Goal: Task Accomplishment & Management: Manage account settings

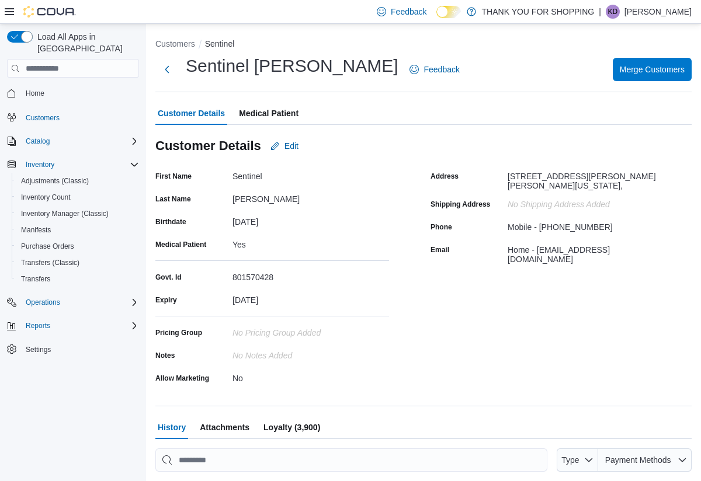
scroll to position [162, 0]
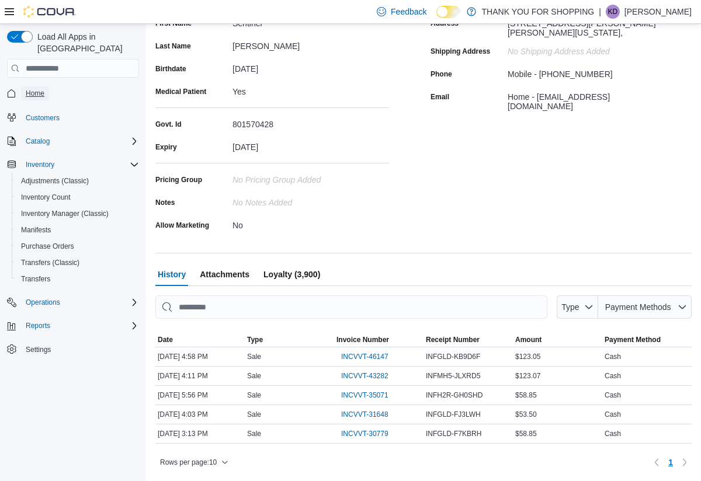
click at [40, 89] on span "Home" at bounding box center [35, 93] width 19 height 9
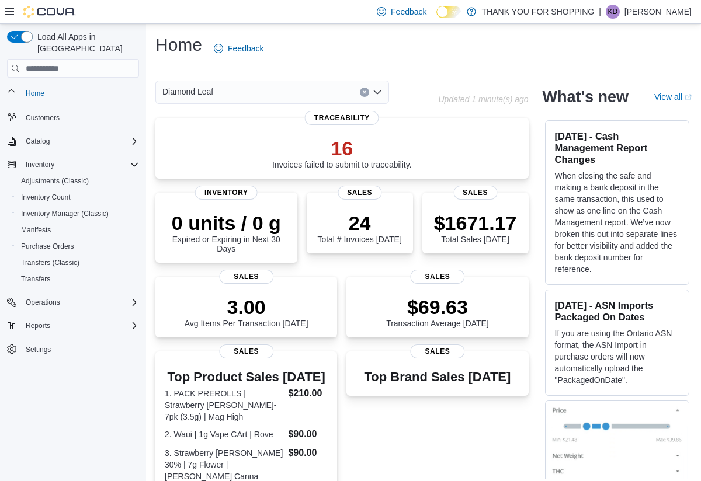
click at [376, 89] on icon "Open list of options" at bounding box center [377, 92] width 9 height 9
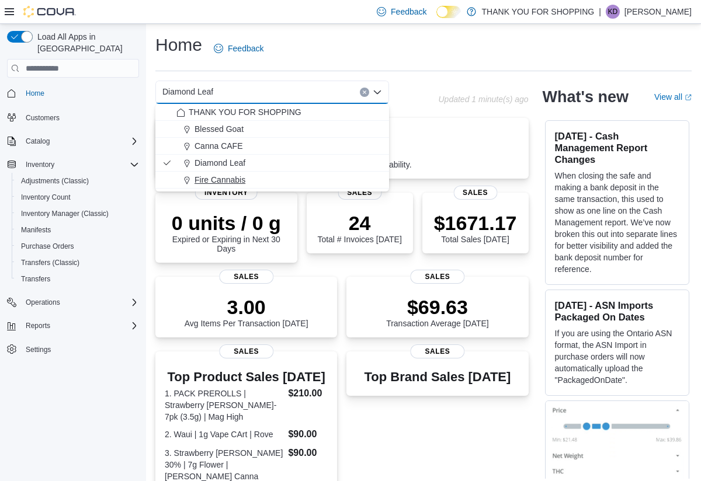
click at [236, 180] on span "Fire Cannabis" at bounding box center [219, 180] width 51 height 12
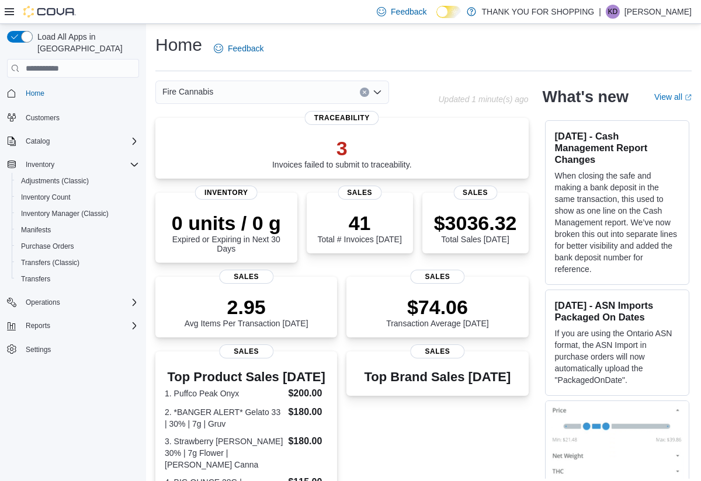
click at [506, 54] on div "Home Feedback" at bounding box center [423, 48] width 536 height 30
click at [355, 223] on p "41" at bounding box center [359, 221] width 84 height 23
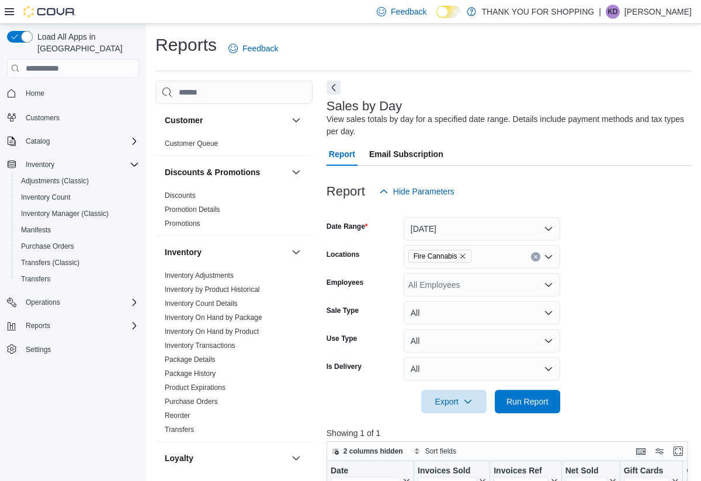
click at [698, 60] on div "Reports Feedback Customer Customer Queue Discounts & Promotions Discounts Promo…" at bounding box center [423, 430] width 555 height 812
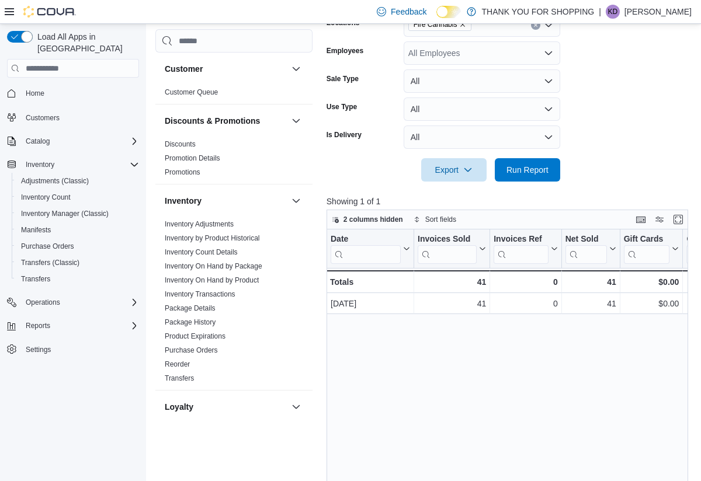
scroll to position [234, 0]
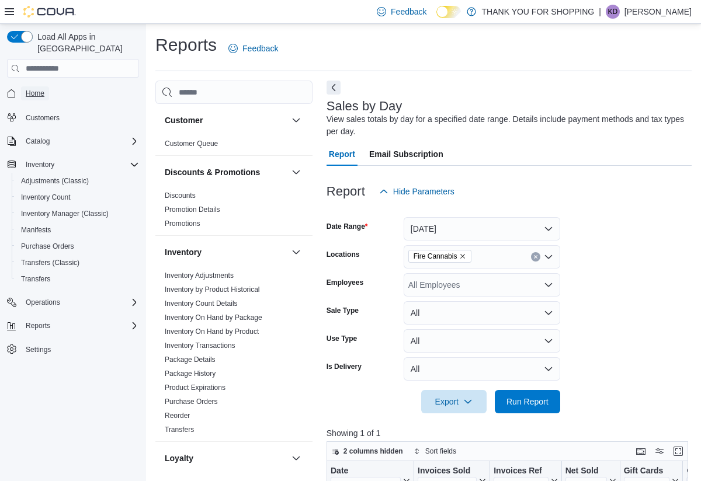
click at [37, 89] on span "Home" at bounding box center [35, 93] width 19 height 9
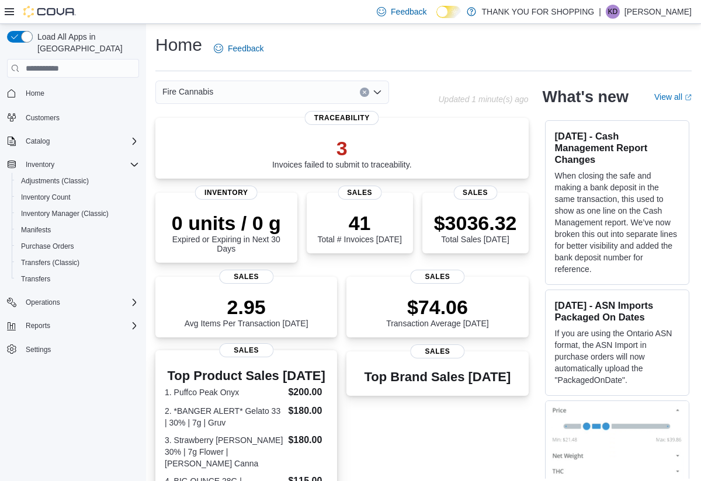
click at [277, 398] on dt "1. Puffco Peak Onyx" at bounding box center [224, 393] width 119 height 12
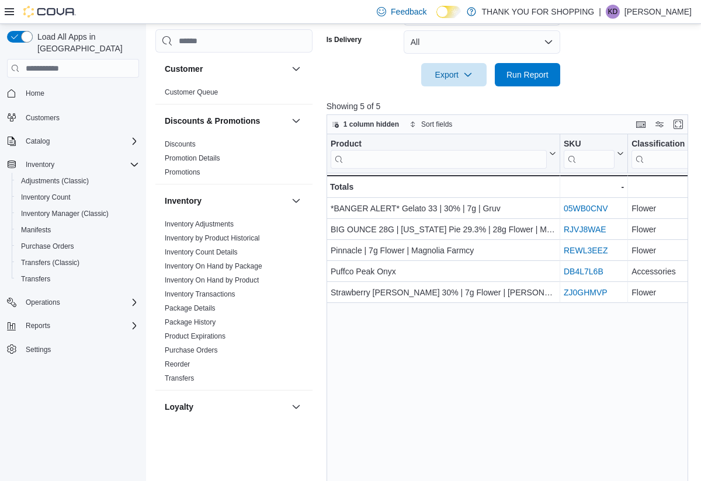
scroll to position [456, 0]
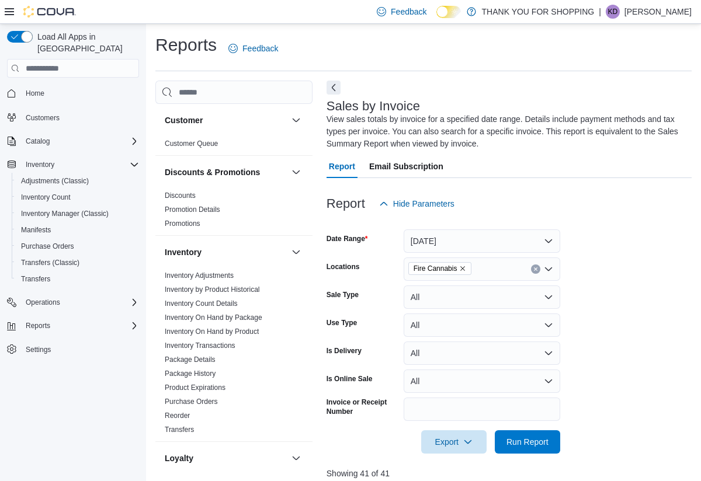
click at [683, 216] on div "Report Hide Parameters" at bounding box center [508, 203] width 365 height 23
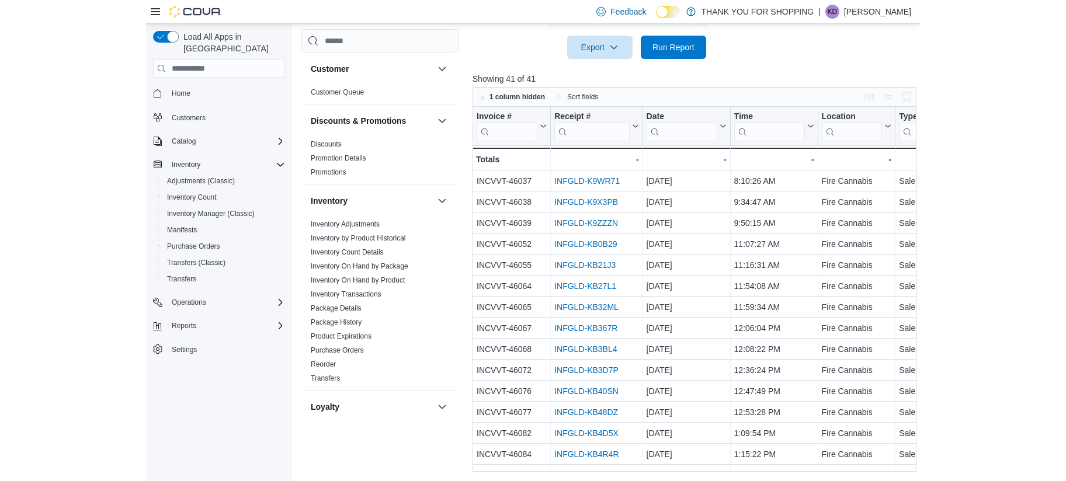
scroll to position [383, 0]
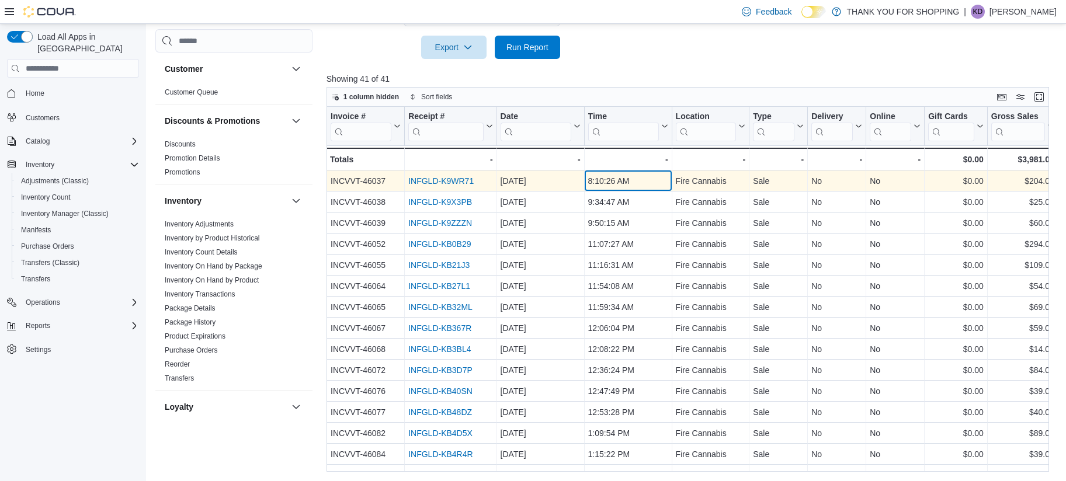
click at [657, 183] on div "8:10:26 AM" at bounding box center [628, 181] width 80 height 14
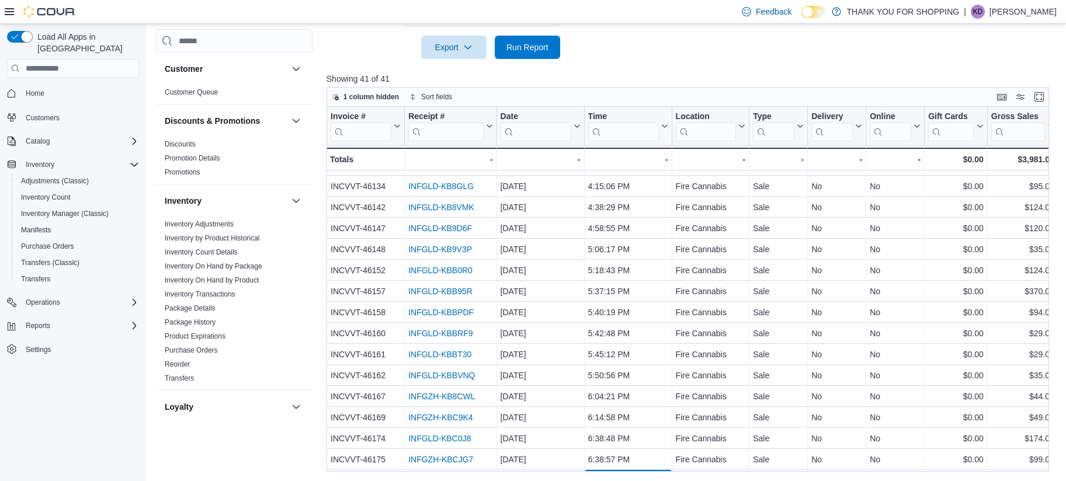
scroll to position [561, 0]
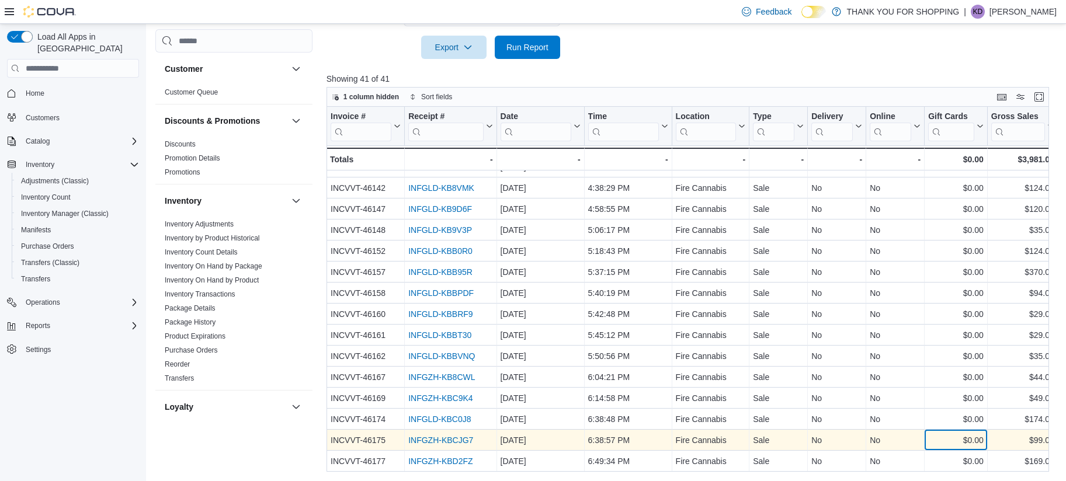
click at [700, 444] on div "$0.00" at bounding box center [955, 440] width 55 height 14
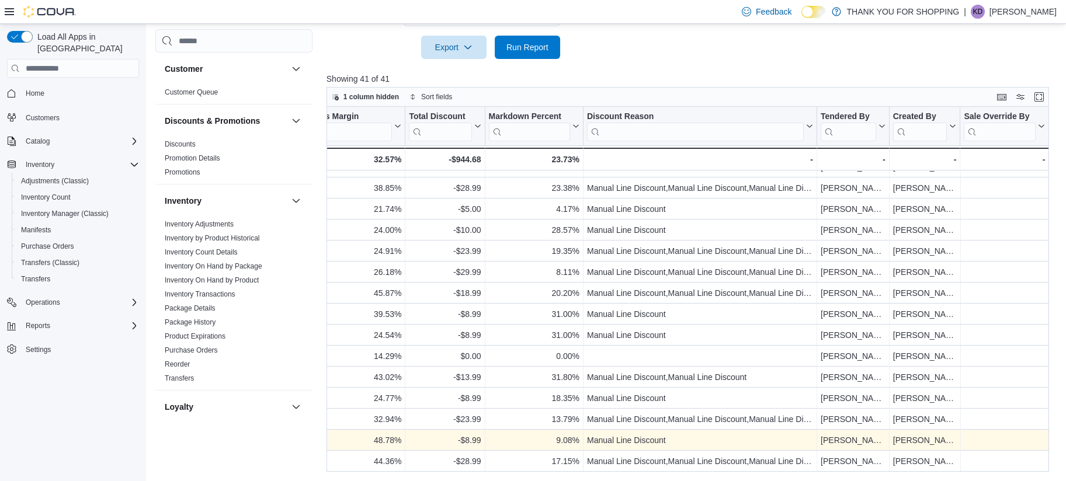
scroll to position [561, 1190]
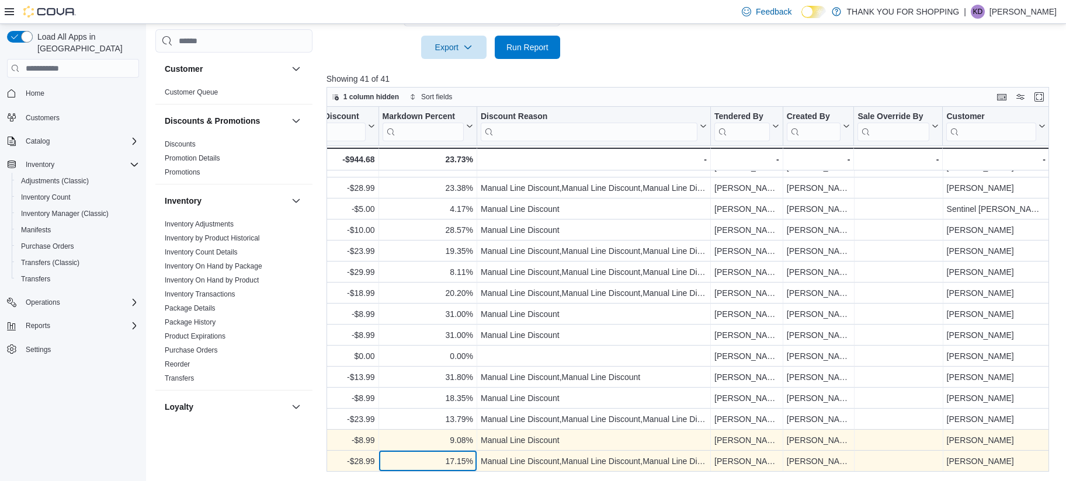
click at [388, 465] on div "17.15%" at bounding box center [427, 461] width 91 height 14
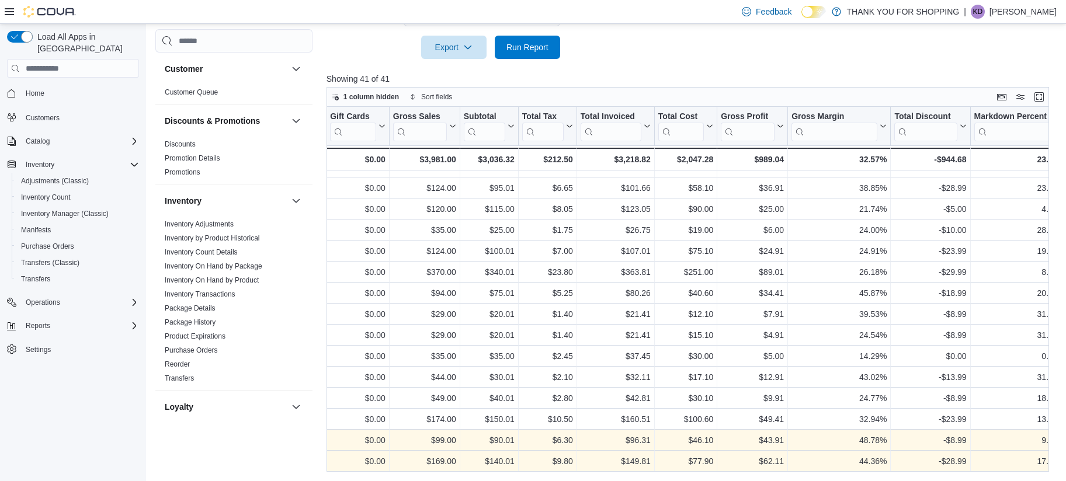
scroll to position [561, 540]
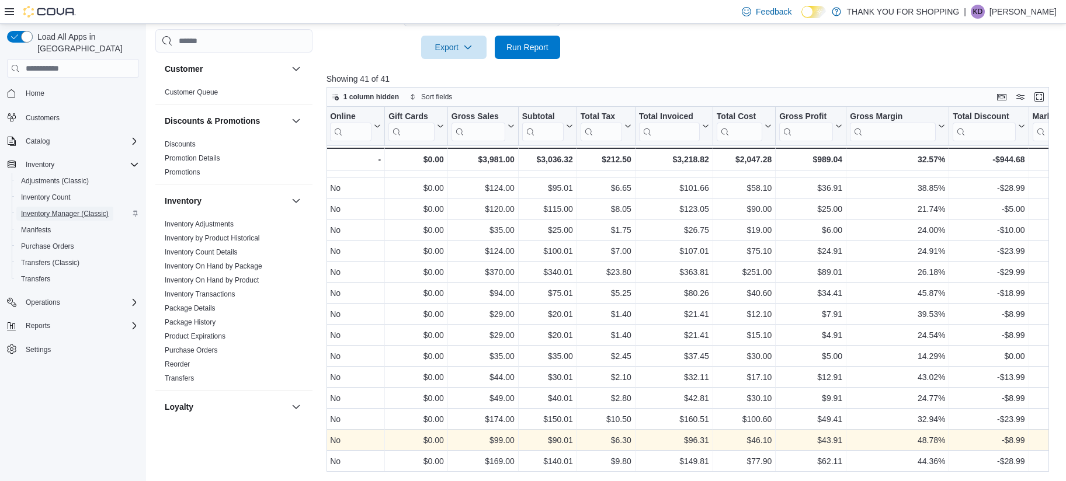
click at [74, 209] on span "Inventory Manager (Classic)" at bounding box center [65, 213] width 88 height 9
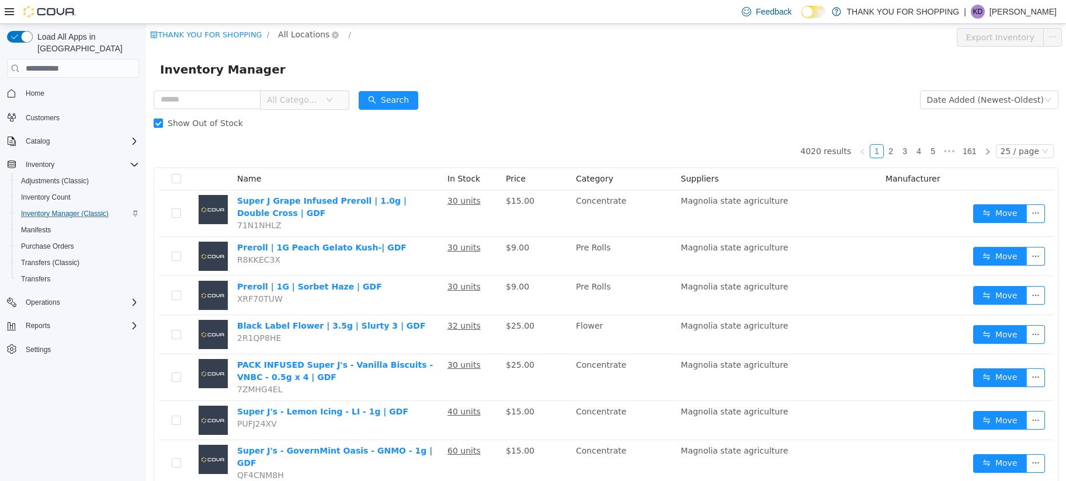
click at [319, 34] on span "All Locations" at bounding box center [303, 34] width 51 height 13
click at [325, 159] on span "Fire Cannabis" at bounding box center [332, 158] width 55 height 9
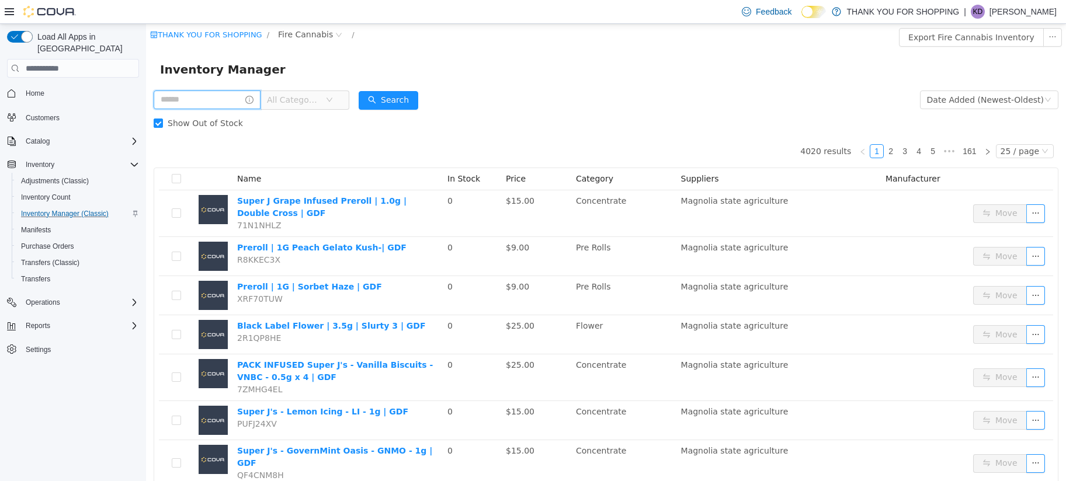
click at [236, 102] on input "text" at bounding box center [207, 100] width 107 height 19
type input "******"
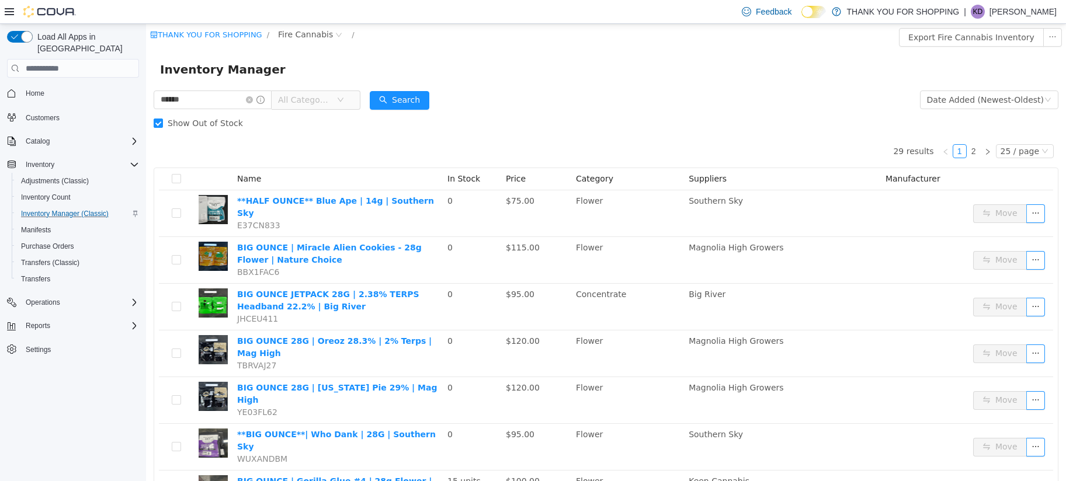
click at [700, 88] on div "Inventory Manager" at bounding box center [606, 69] width 920 height 37
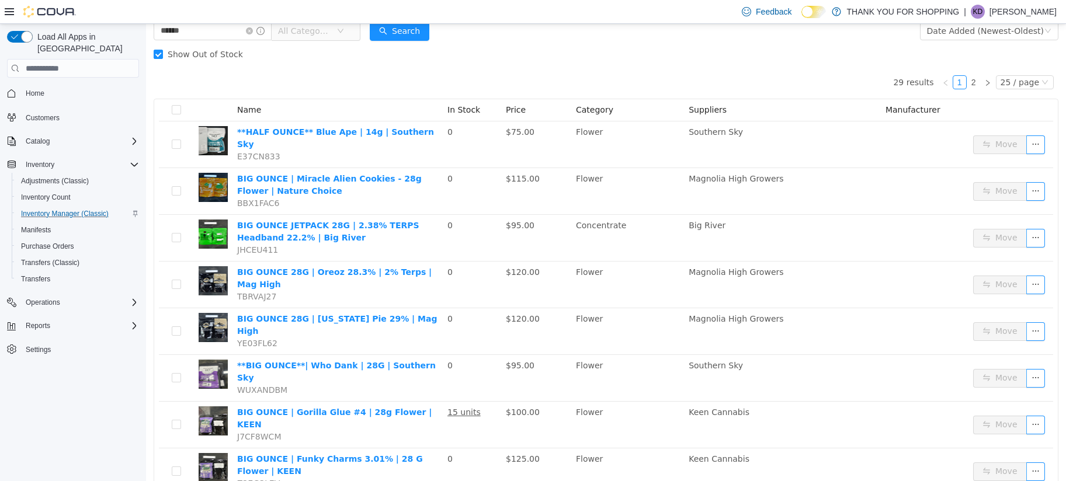
scroll to position [47, 0]
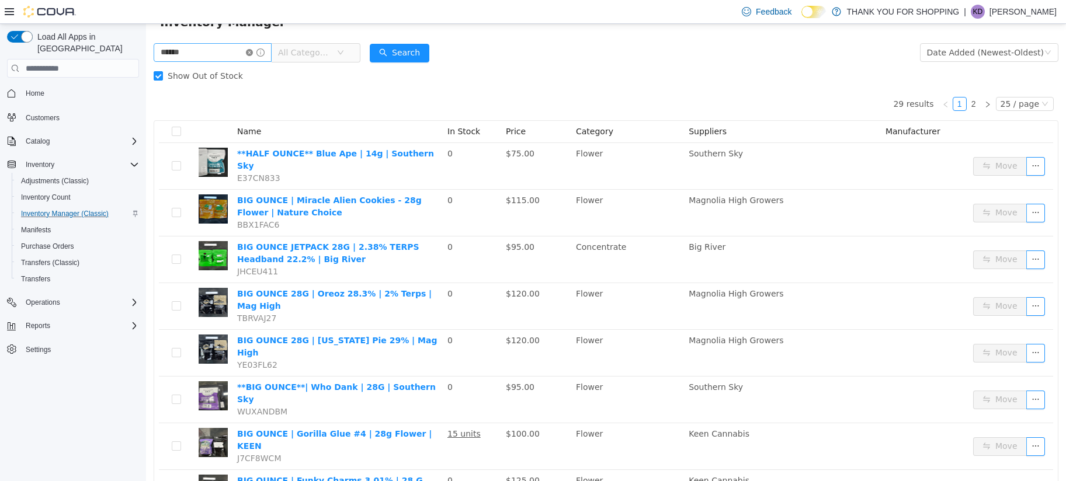
click at [253, 51] on icon "icon: close-circle" at bounding box center [249, 52] width 7 height 7
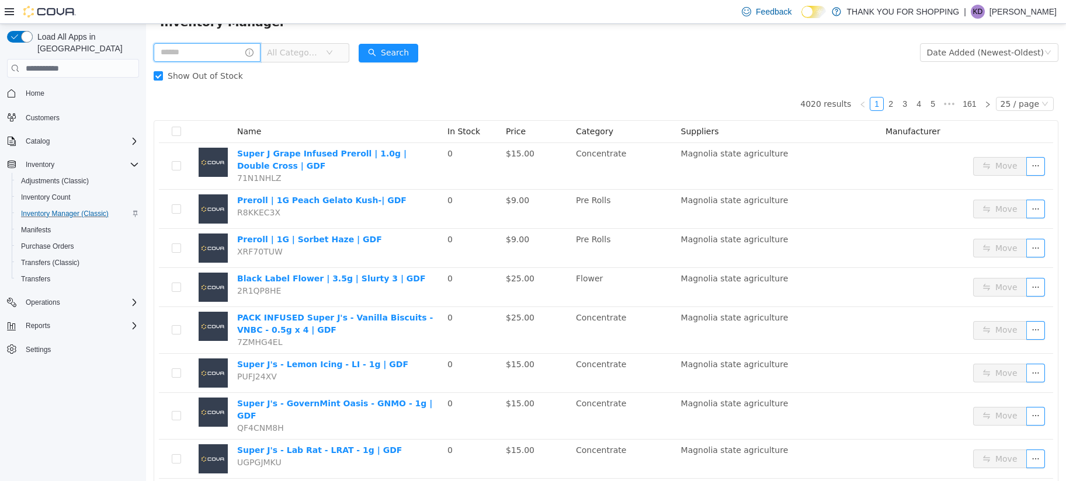
click at [221, 53] on input "text" at bounding box center [207, 52] width 107 height 19
type input "********"
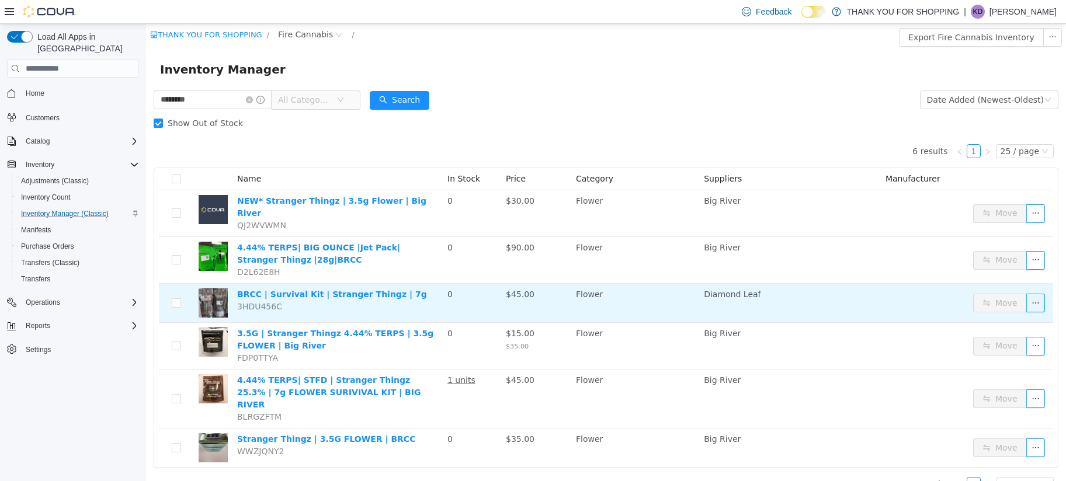
click at [359, 307] on td "BRCC | Survival Kit | Stranger Thingz | 7g 3HDU456C" at bounding box center [337, 303] width 210 height 39
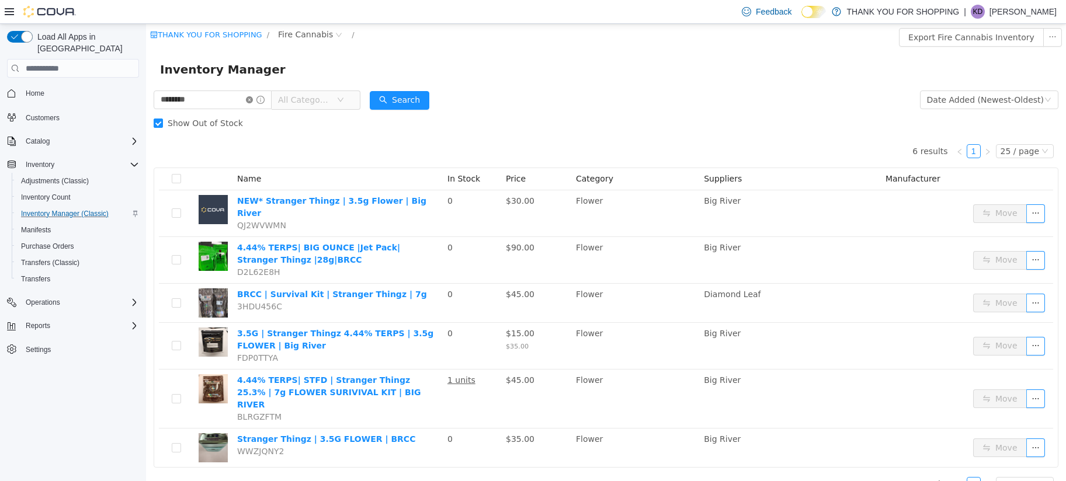
click at [253, 98] on icon "icon: close-circle" at bounding box center [249, 99] width 7 height 7
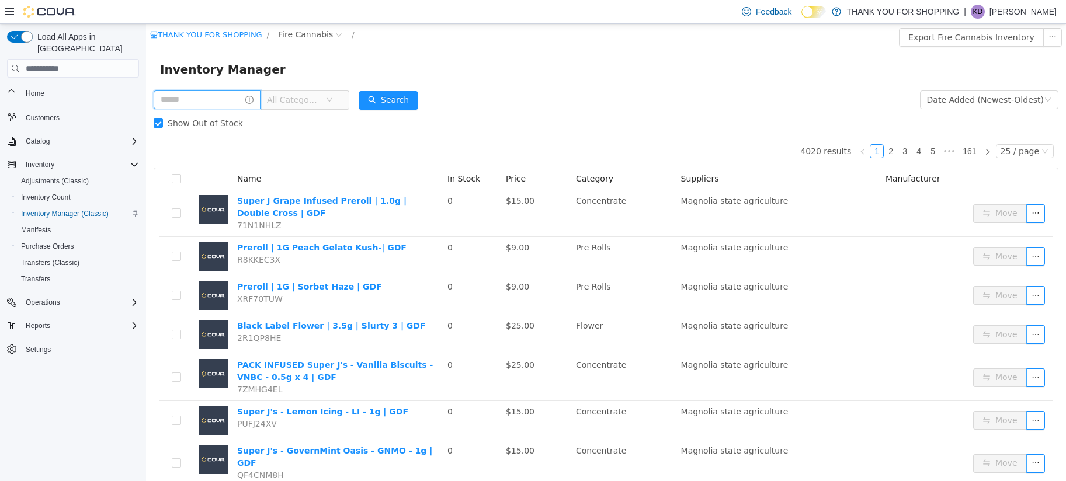
click at [221, 104] on input "text" at bounding box center [207, 100] width 107 height 19
type input "*******"
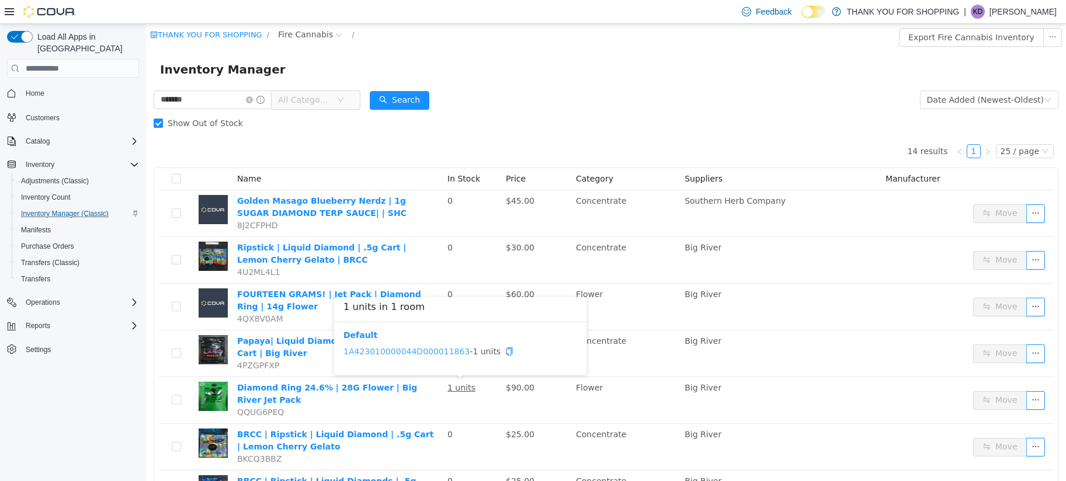
click at [456, 350] on link "1A423010000044D000011863" at bounding box center [406, 351] width 126 height 9
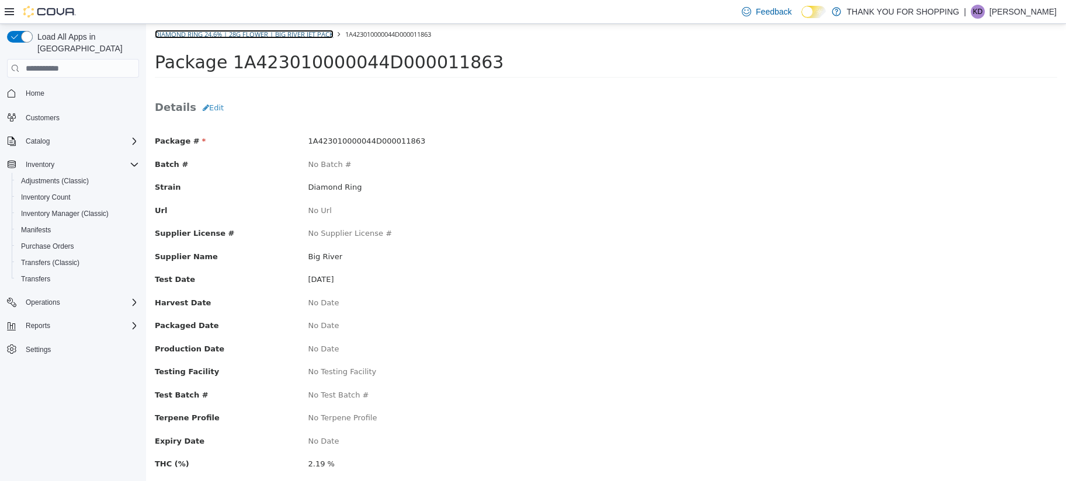
click at [199, 32] on link "Diamond Ring 24.6% | 28G Flower | Big River Jet Pack" at bounding box center [244, 34] width 179 height 9
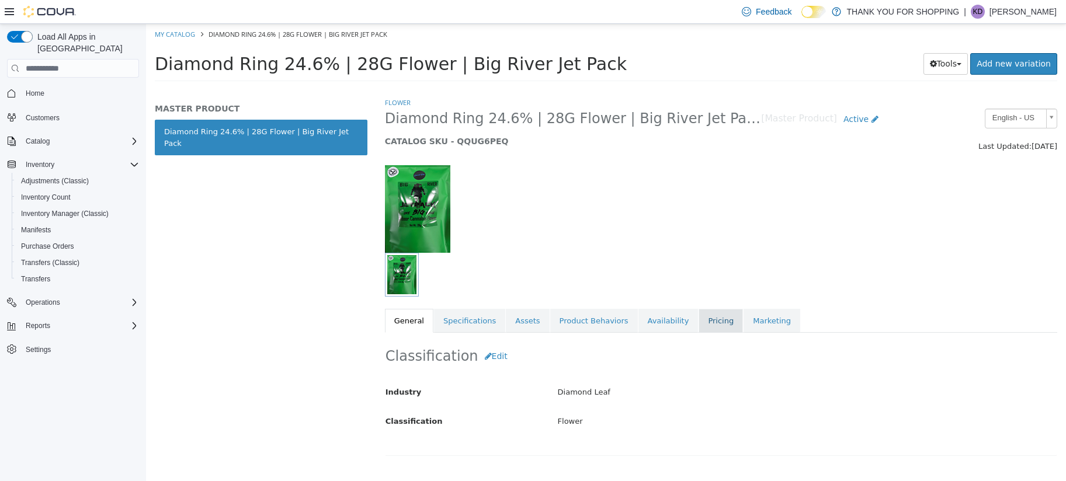
click at [702, 326] on link "Pricing" at bounding box center [721, 321] width 44 height 25
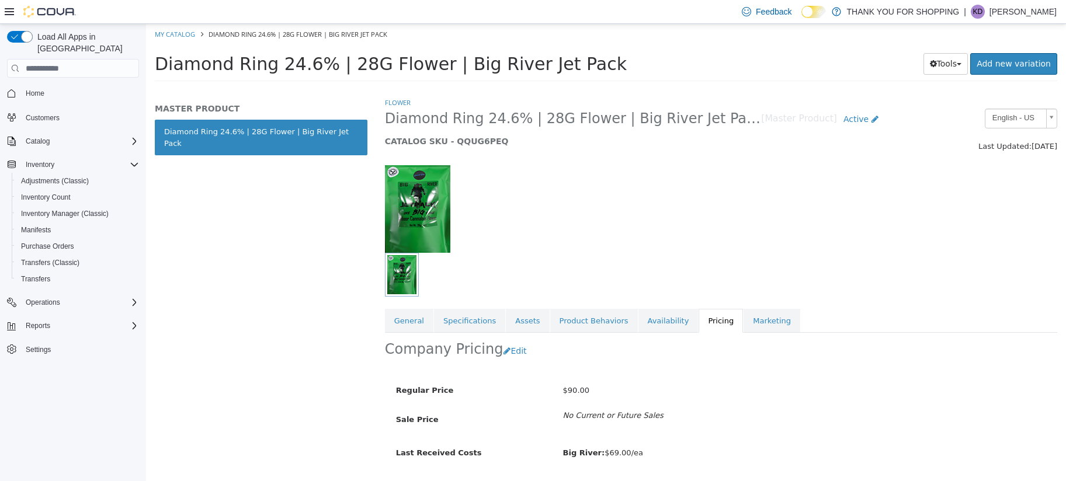
click at [898, 177] on div at bounding box center [721, 203] width 690 height 100
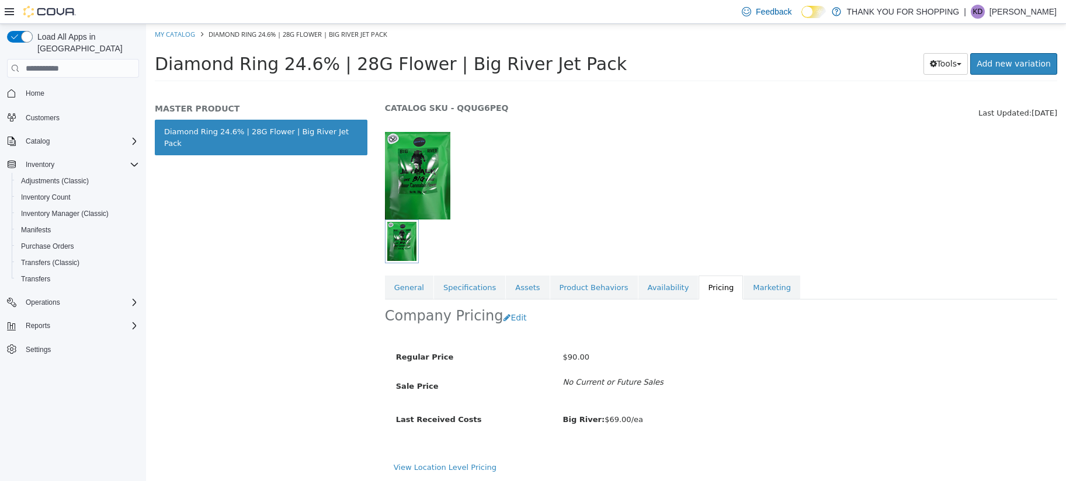
scroll to position [34, 0]
